Goal: Contribute content: Contribute content

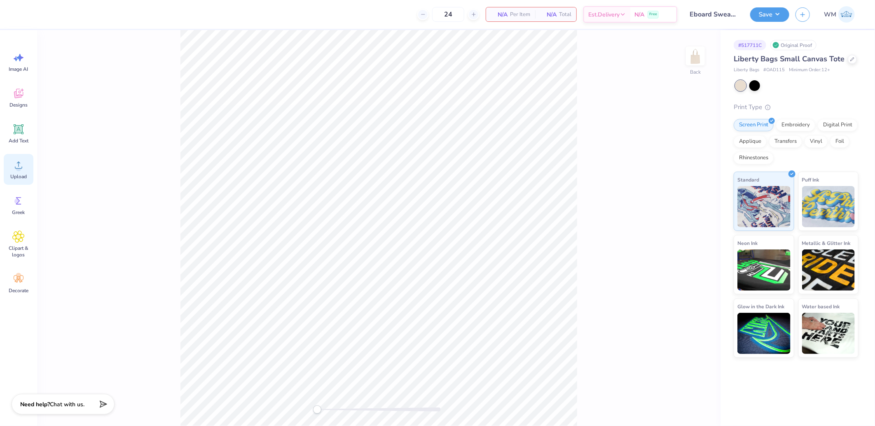
drag, startPoint x: 20, startPoint y: 171, endPoint x: 25, endPoint y: 171, distance: 4.9
click at [20, 171] on div "Upload" at bounding box center [19, 169] width 30 height 31
click at [698, 240] on icon at bounding box center [699, 241] width 12 height 10
click at [701, 257] on icon at bounding box center [699, 254] width 7 height 5
click at [784, 12] on button "Save" at bounding box center [769, 13] width 39 height 14
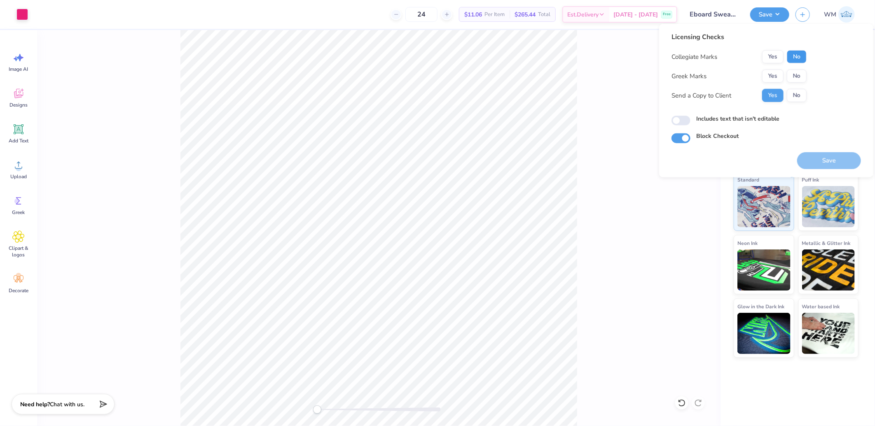
click at [793, 55] on button "No" at bounding box center [797, 56] width 20 height 13
click at [800, 77] on button "No" at bounding box center [797, 76] width 20 height 13
click at [680, 120] on input "Includes text that isn't editable" at bounding box center [681, 121] width 19 height 10
checkbox input "true"
click at [838, 157] on button "Save" at bounding box center [829, 160] width 64 height 17
